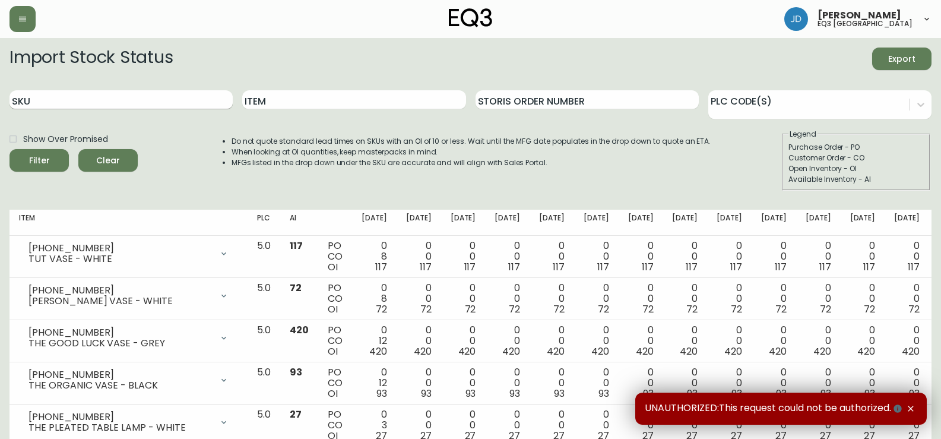
click at [132, 103] on input "SKU" at bounding box center [121, 99] width 223 height 19
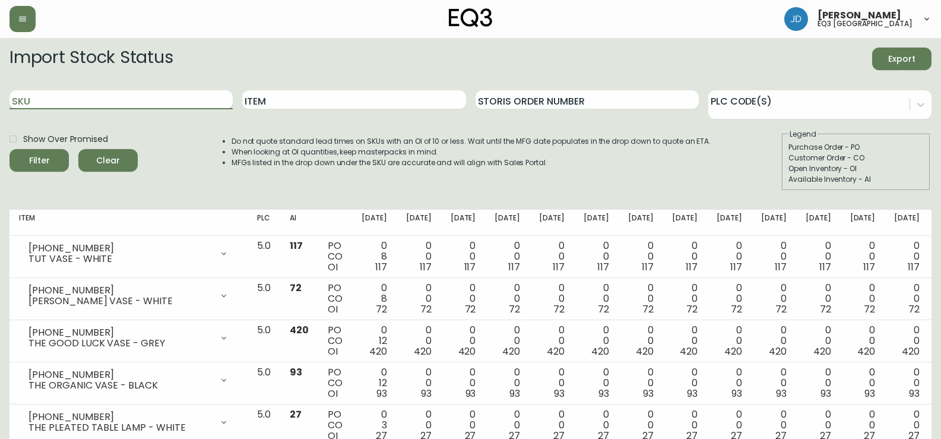
paste input "3020-423-35-A"
click at [10, 149] on button "Filter" at bounding box center [39, 160] width 59 height 23
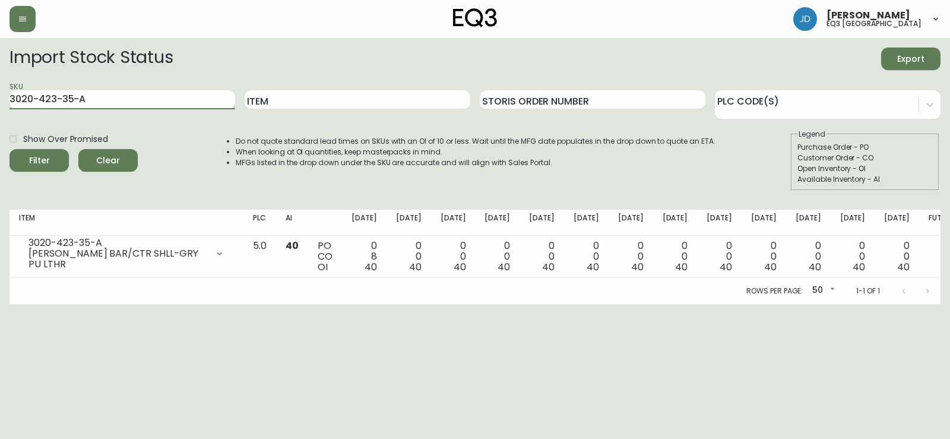
click at [120, 98] on input "3020-423-35-A" at bounding box center [123, 99] width 226 height 19
click at [120, 97] on input "3020-423-35-A" at bounding box center [123, 99] width 226 height 19
click at [119, 95] on input "3020-423-35-A" at bounding box center [123, 99] width 226 height 19
paste input "4-B"
type input "3020-423-4-B"
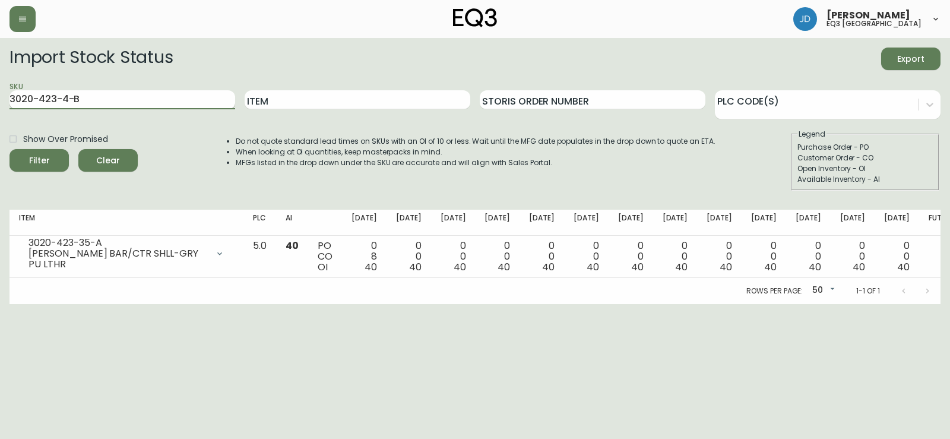
click at [10, 149] on button "Filter" at bounding box center [39, 160] width 59 height 23
